Goal: Information Seeking & Learning: Stay updated

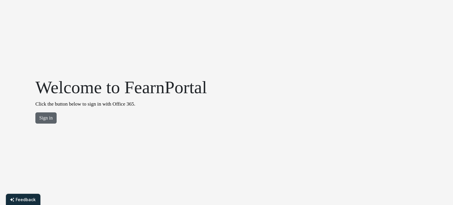
click at [47, 115] on button "Sign in" at bounding box center [45, 117] width 21 height 11
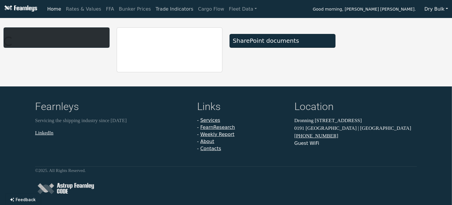
click at [165, 9] on link "Trade Indicators" at bounding box center [174, 9] width 42 height 12
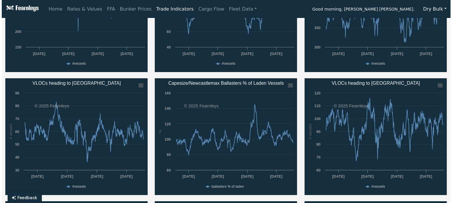
scroll to position [77, 0]
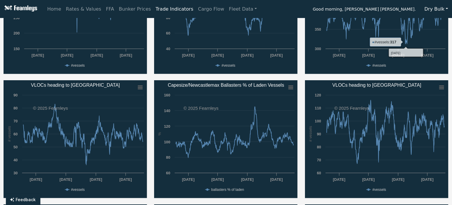
click at [442, 9] on button "Dry Bulk" at bounding box center [436, 9] width 31 height 11
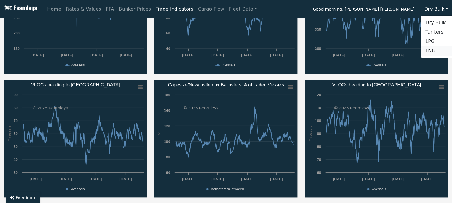
click at [433, 50] on link "LNG" at bounding box center [444, 50] width 47 height 9
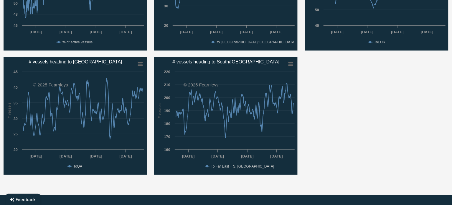
scroll to position [343, 0]
